Goal: Find specific page/section: Find specific page/section

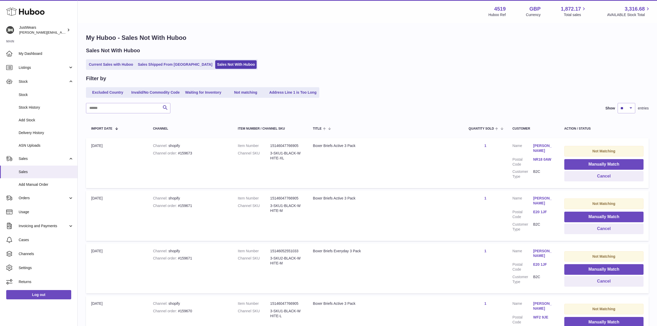
select select "**"
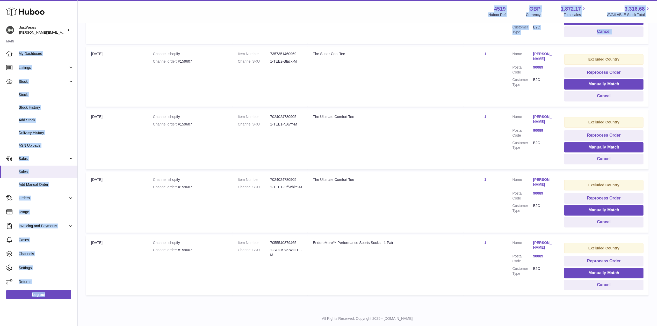
drag, startPoint x: 79, startPoint y: 62, endPoint x: 59, endPoint y: 19, distance: 48.0
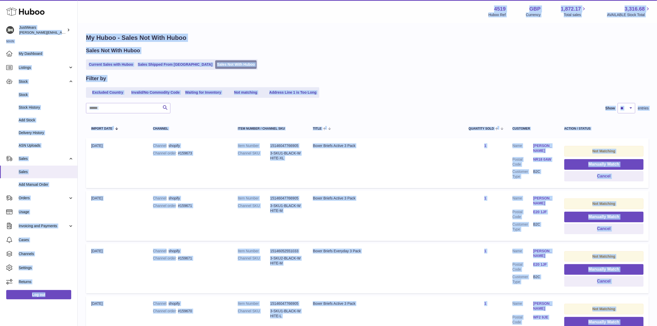
click at [222, 64] on link "Sales Not With Huboo" at bounding box center [235, 64] width 41 height 9
click at [328, 55] on div "Sales Not With Huboo Current Sales with Huboo Sales Shipped From [GEOGRAPHIC_DA…" at bounding box center [367, 58] width 563 height 23
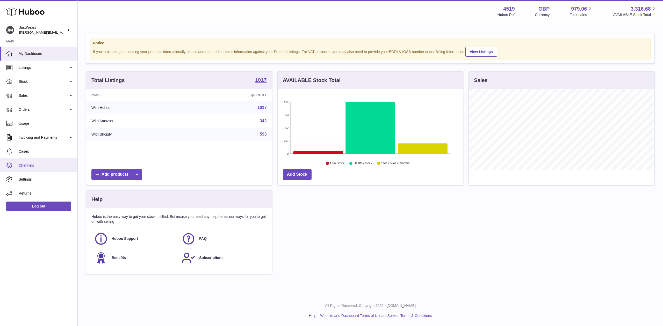
scroll to position [81, 185]
click at [72, 96] on link "Sales" at bounding box center [38, 96] width 77 height 14
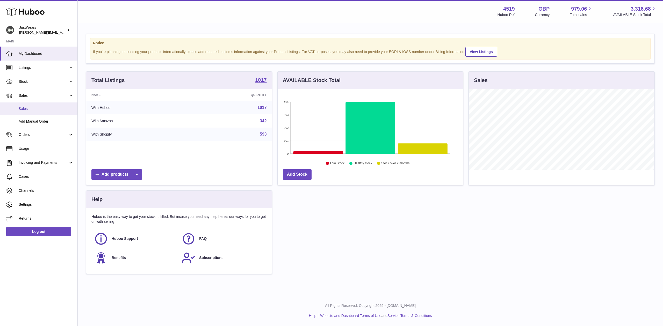
click at [44, 112] on link "Sales" at bounding box center [38, 109] width 77 height 13
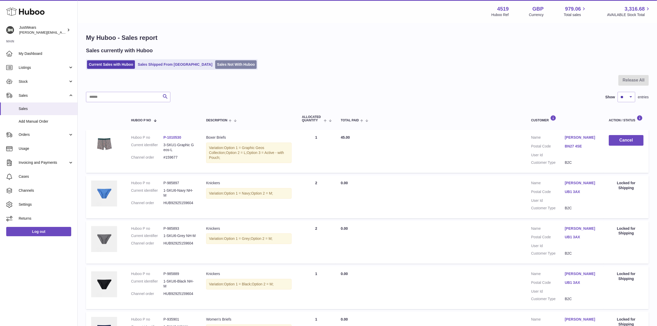
click at [216, 67] on link "Sales Not With Huboo" at bounding box center [235, 64] width 41 height 9
